Goal: Task Accomplishment & Management: Manage account settings

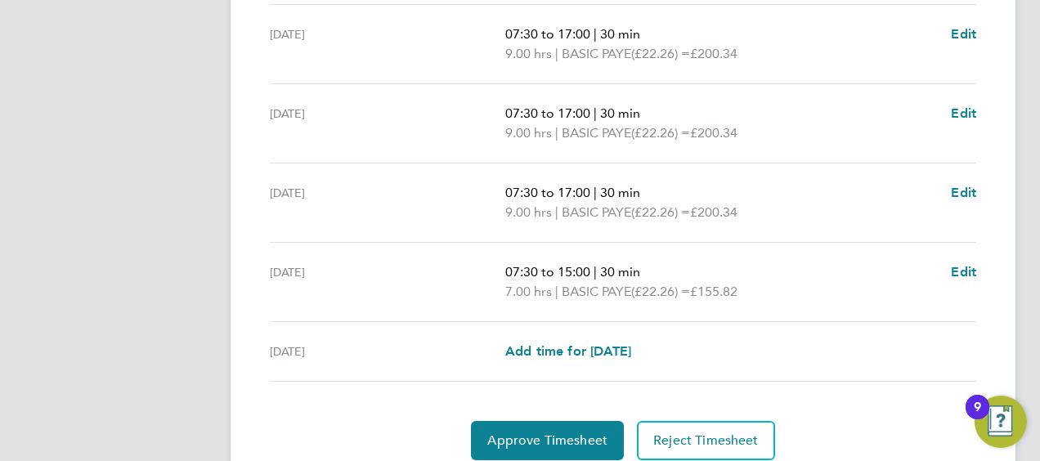
scroll to position [737, 0]
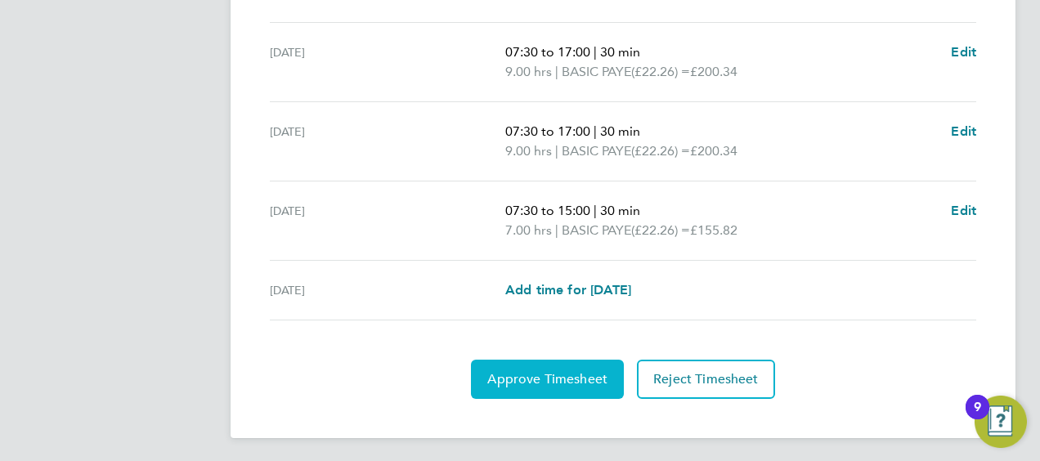
click at [549, 378] on span "Approve Timesheet" at bounding box center [547, 379] width 120 height 16
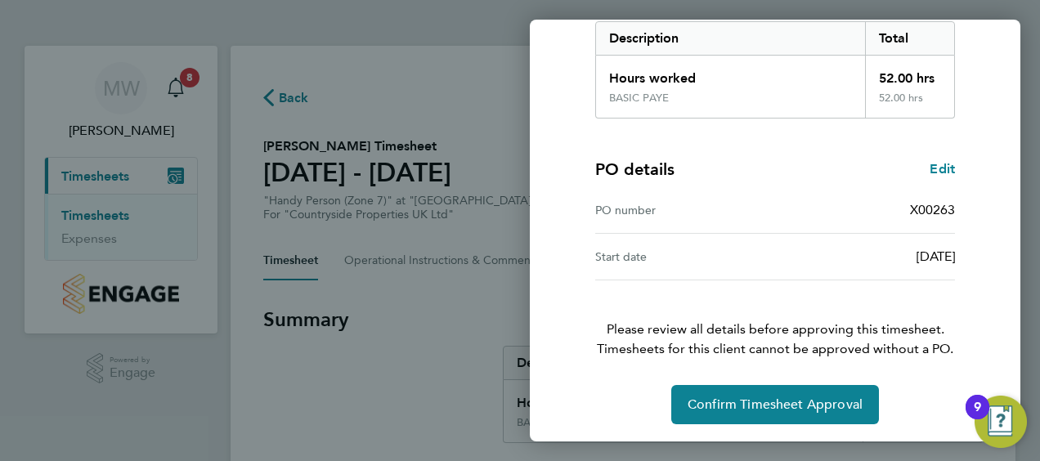
scroll to position [274, 0]
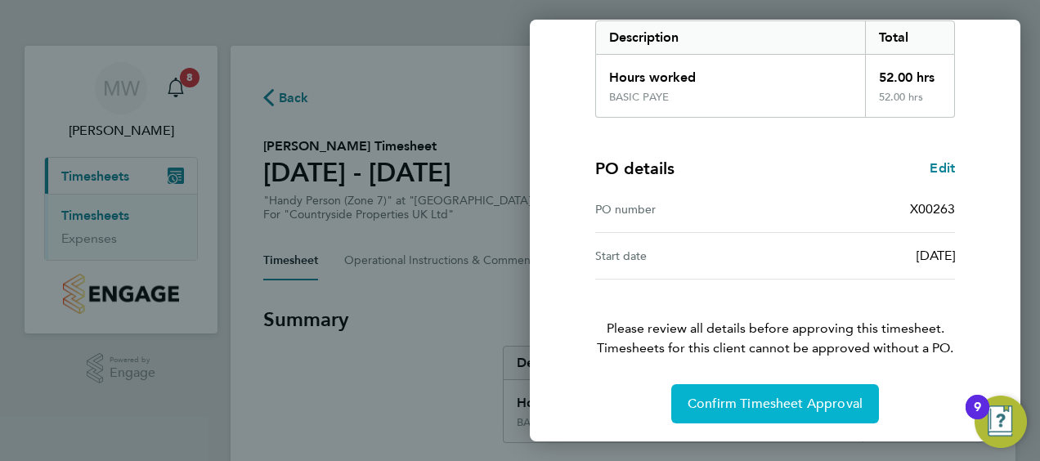
click at [816, 396] on span "Confirm Timesheet Approval" at bounding box center [775, 404] width 175 height 16
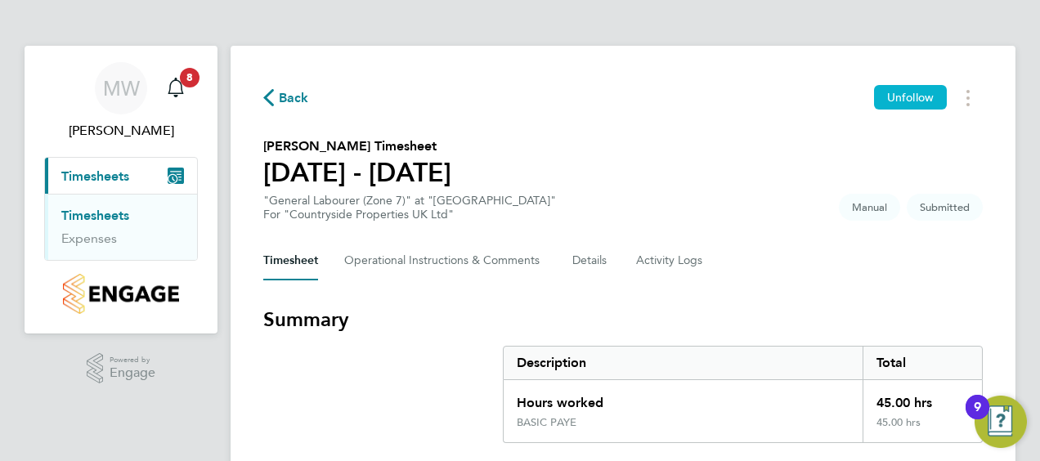
click at [917, 99] on span "Unfollow" at bounding box center [910, 97] width 47 height 15
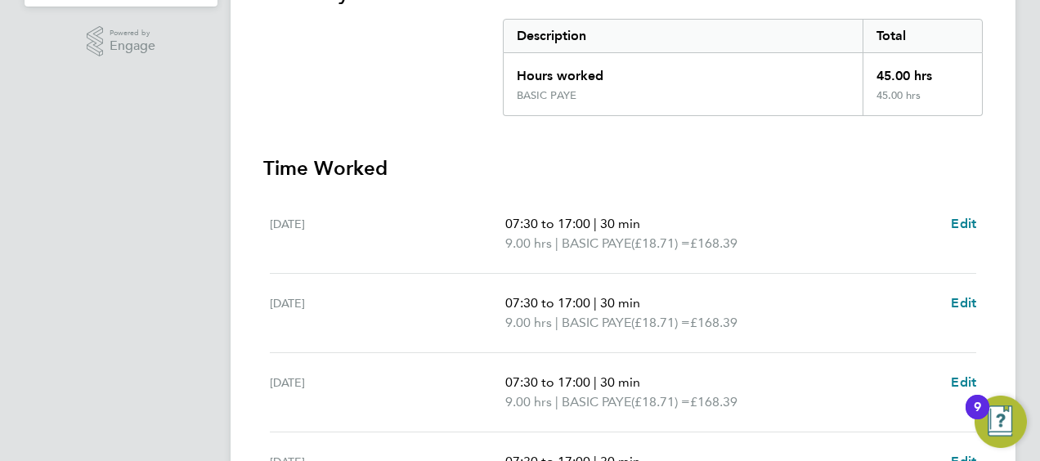
scroll to position [599, 0]
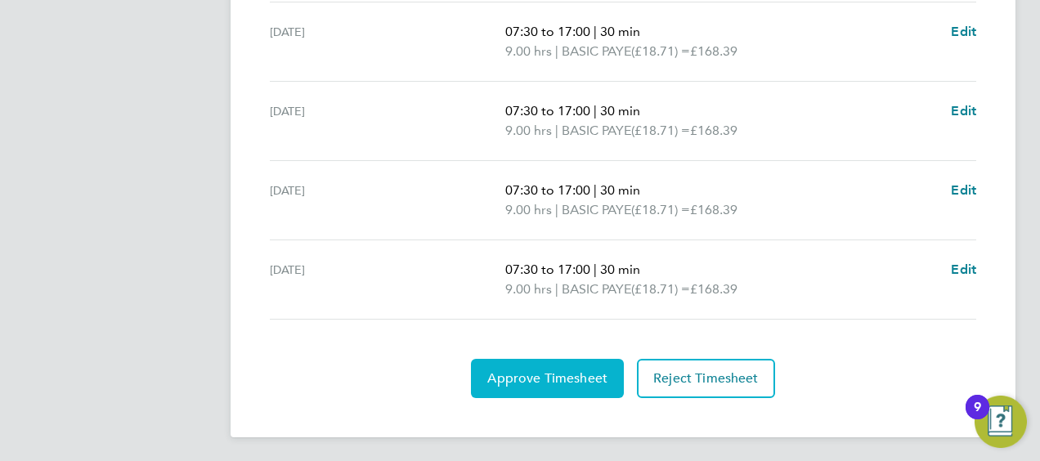
click at [556, 386] on button "Approve Timesheet" at bounding box center [547, 378] width 153 height 39
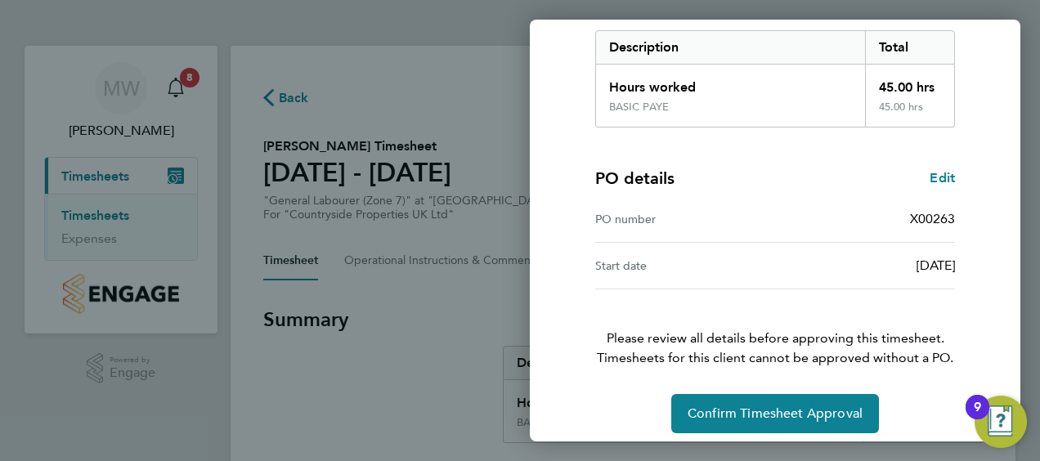
scroll to position [274, 0]
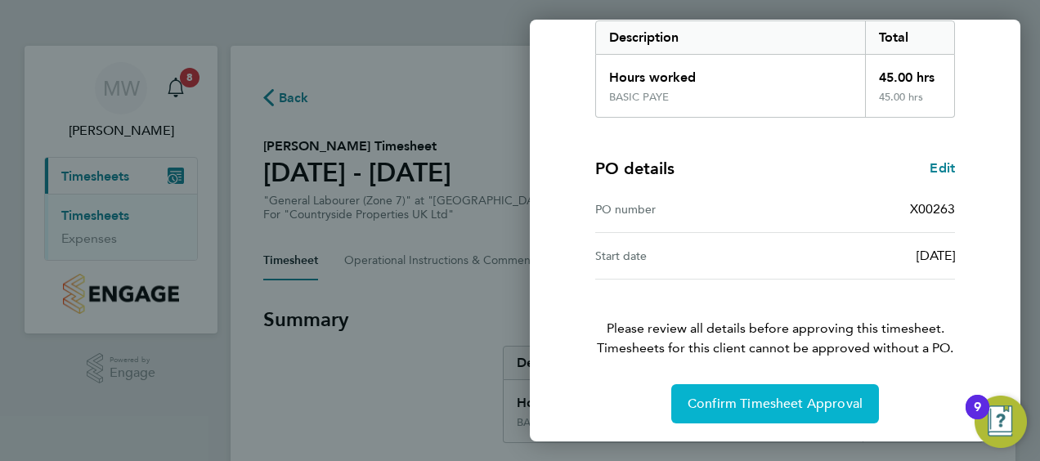
click at [785, 413] on button "Confirm Timesheet Approval" at bounding box center [775, 403] width 208 height 39
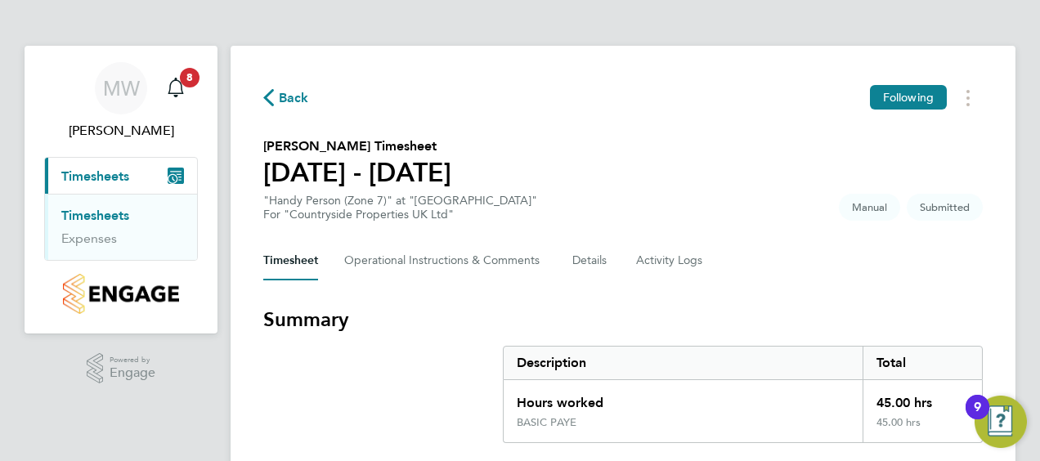
click at [765, 268] on div "Timesheet Operational Instructions & Comments Details Activity Logs" at bounding box center [623, 260] width 720 height 39
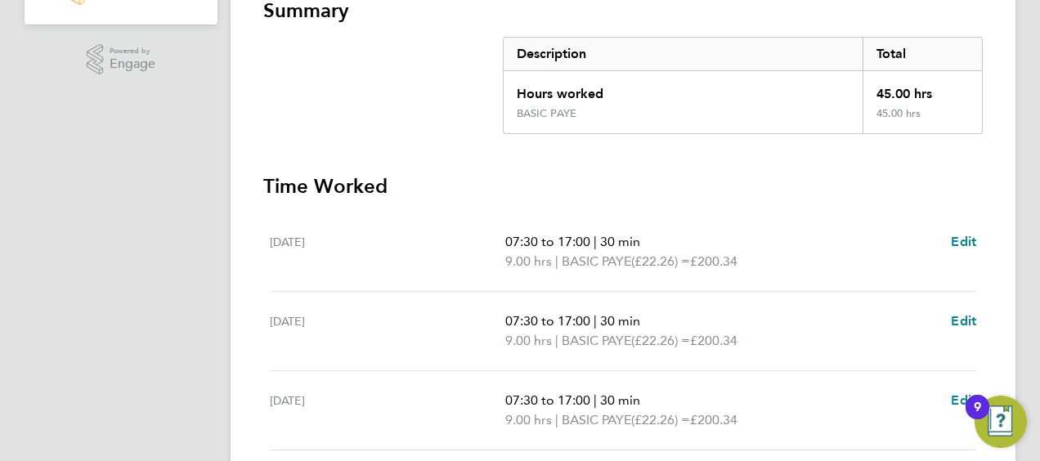
scroll to position [145, 0]
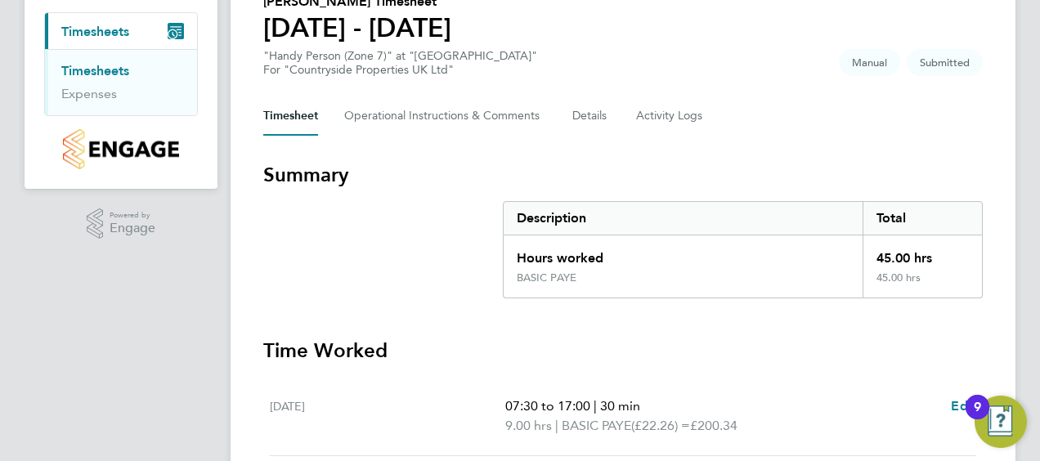
click at [827, 348] on h3 "Time Worked" at bounding box center [623, 351] width 720 height 26
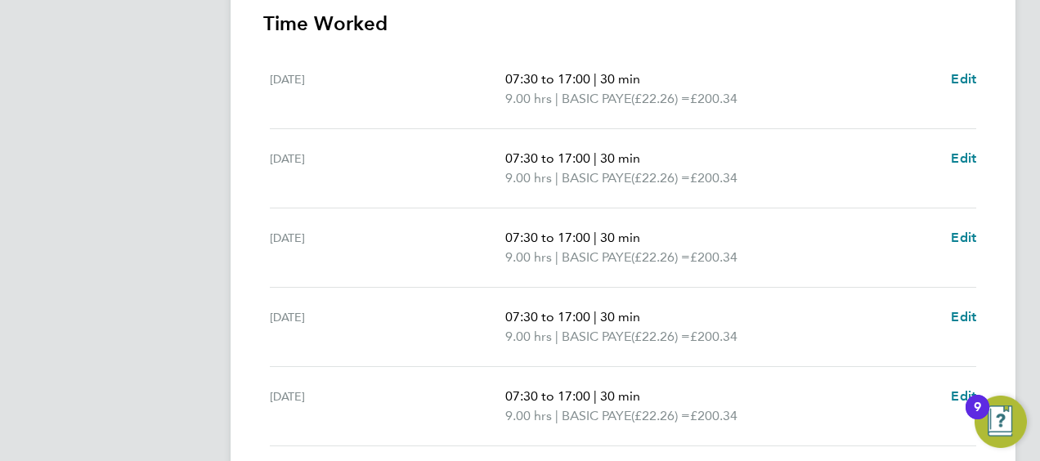
scroll to position [717, 0]
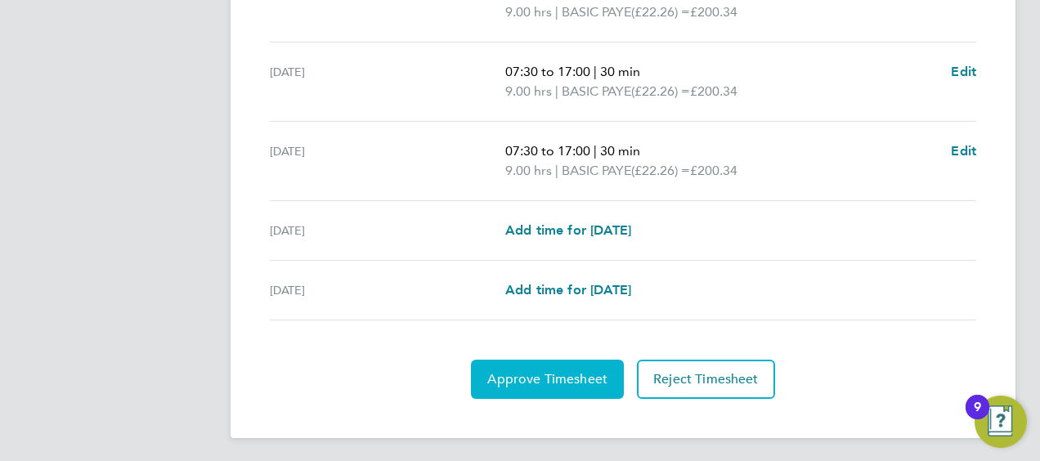
click at [557, 374] on span "Approve Timesheet" at bounding box center [547, 379] width 120 height 16
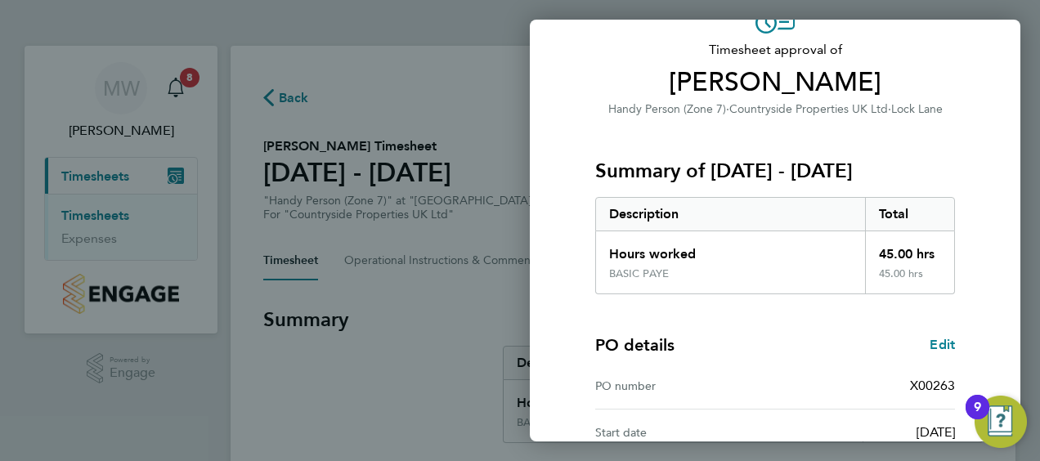
scroll to position [274, 0]
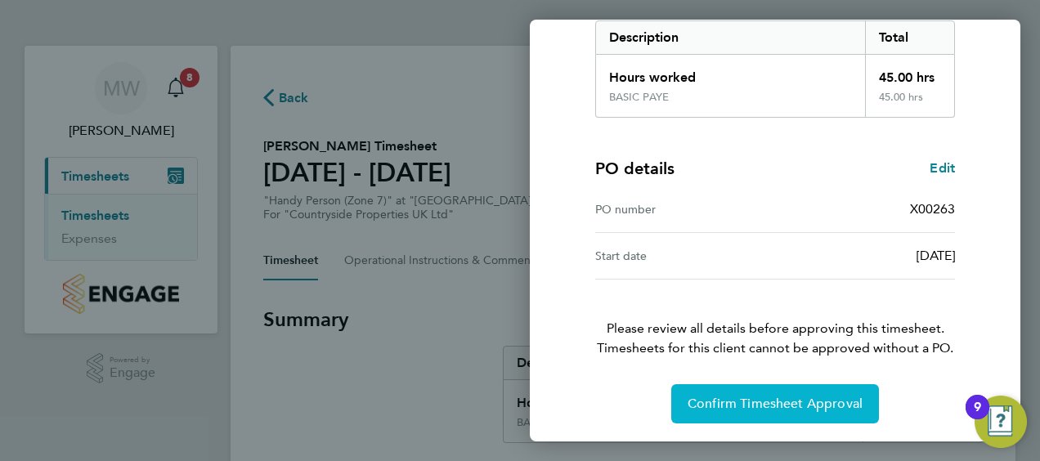
click at [823, 396] on span "Confirm Timesheet Approval" at bounding box center [775, 404] width 175 height 16
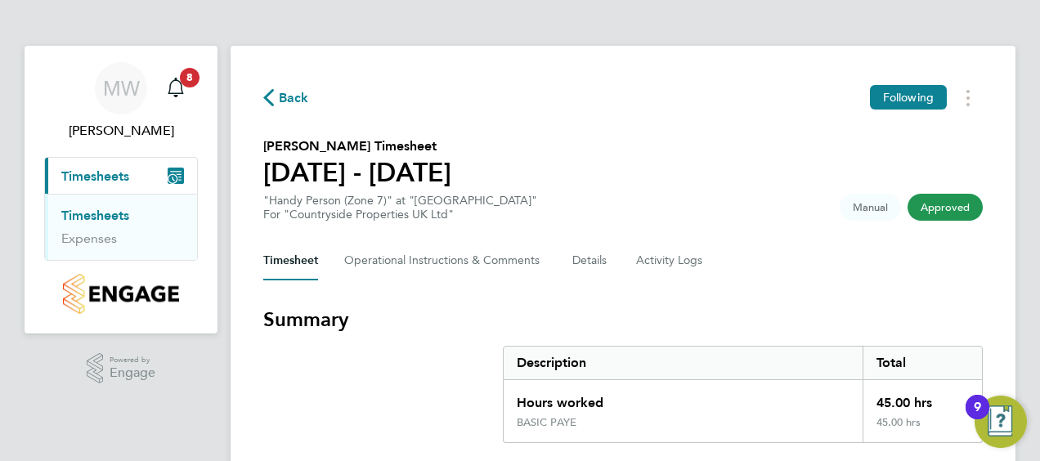
click at [796, 255] on div "Timesheet Operational Instructions & Comments Details Activity Logs" at bounding box center [623, 260] width 720 height 39
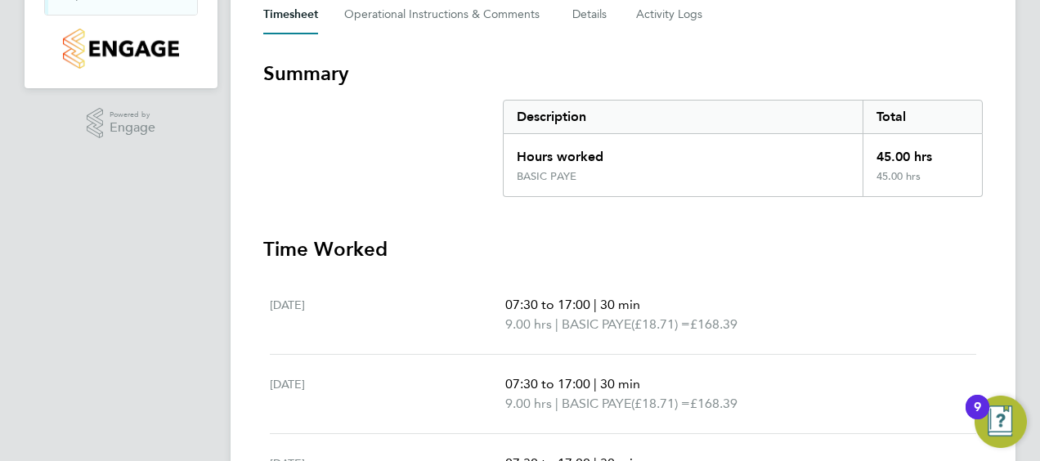
scroll to position [327, 0]
